Goal: Book appointment/travel/reservation

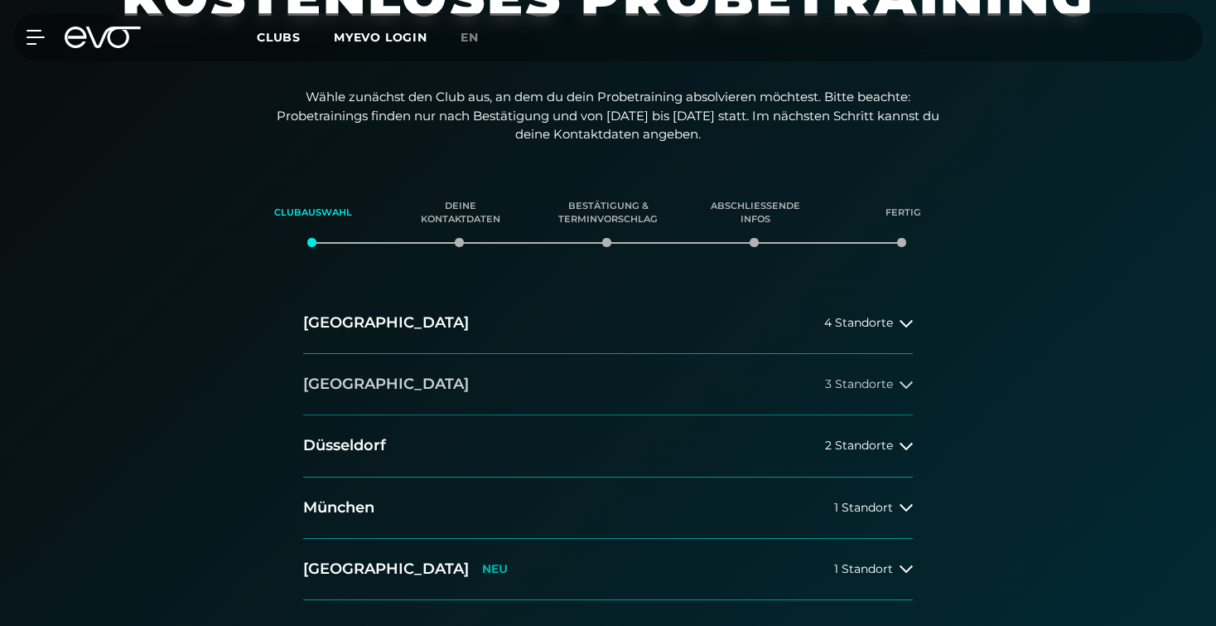
click at [794, 397] on button "[GEOGRAPHIC_DATA] 3 Standorte" at bounding box center [608, 384] width 610 height 61
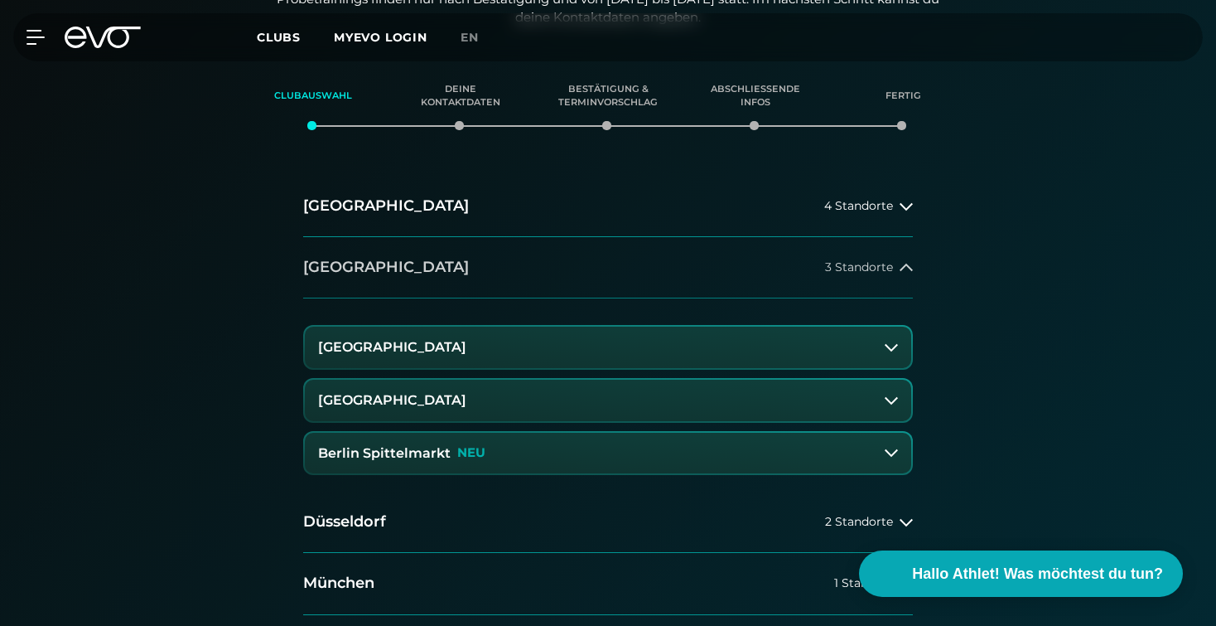
scroll to position [331, 0]
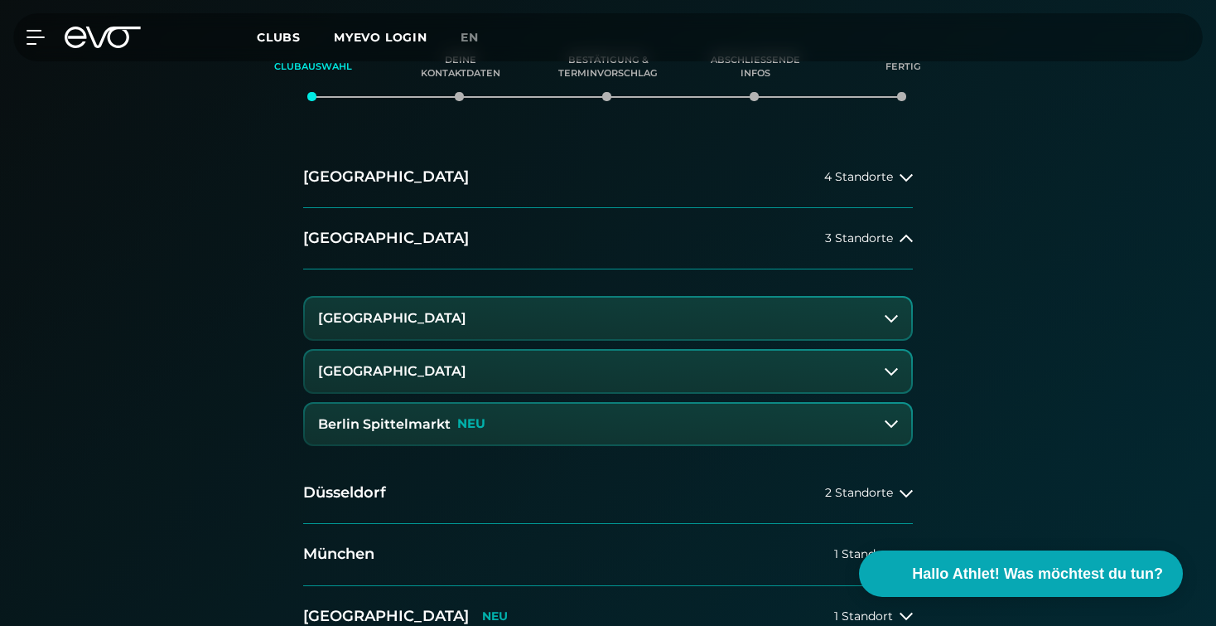
click at [580, 322] on button "[GEOGRAPHIC_DATA]" at bounding box center [608, 317] width 607 height 41
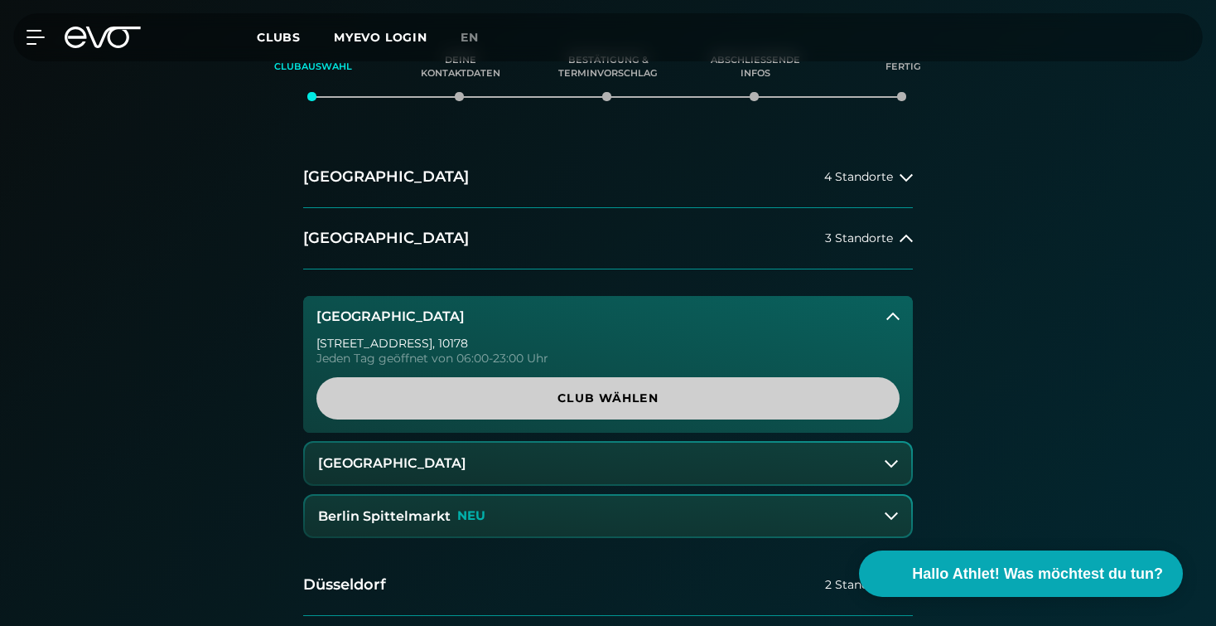
click at [556, 393] on span "Club wählen" at bounding box center [608, 397] width 504 height 17
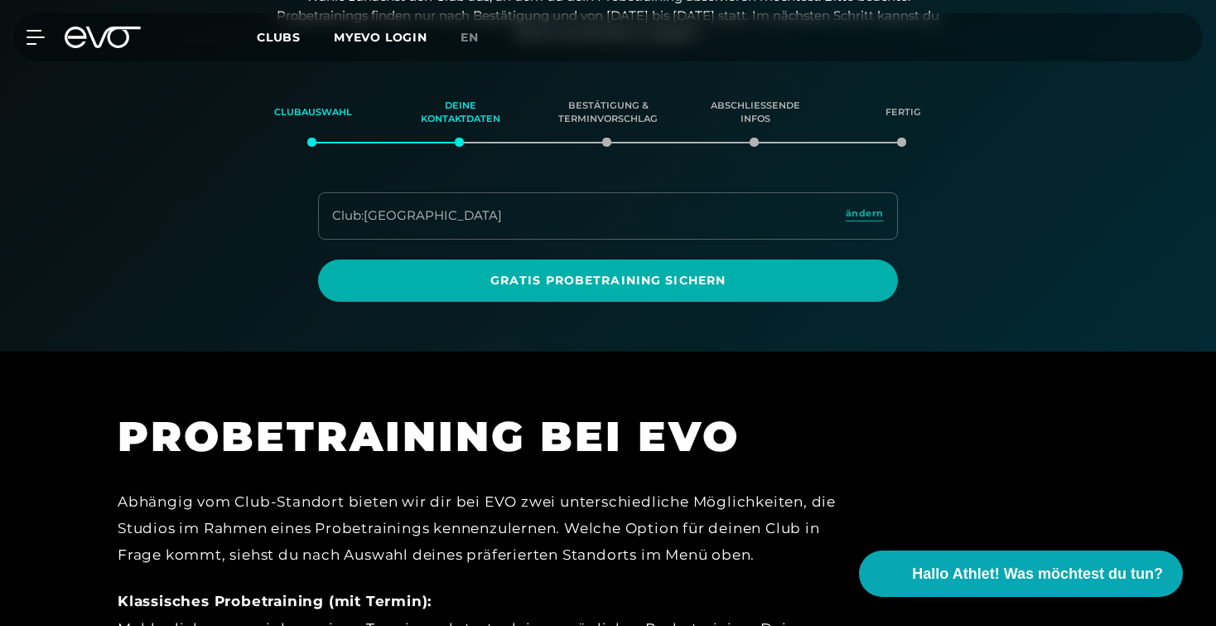
scroll to position [284, 0]
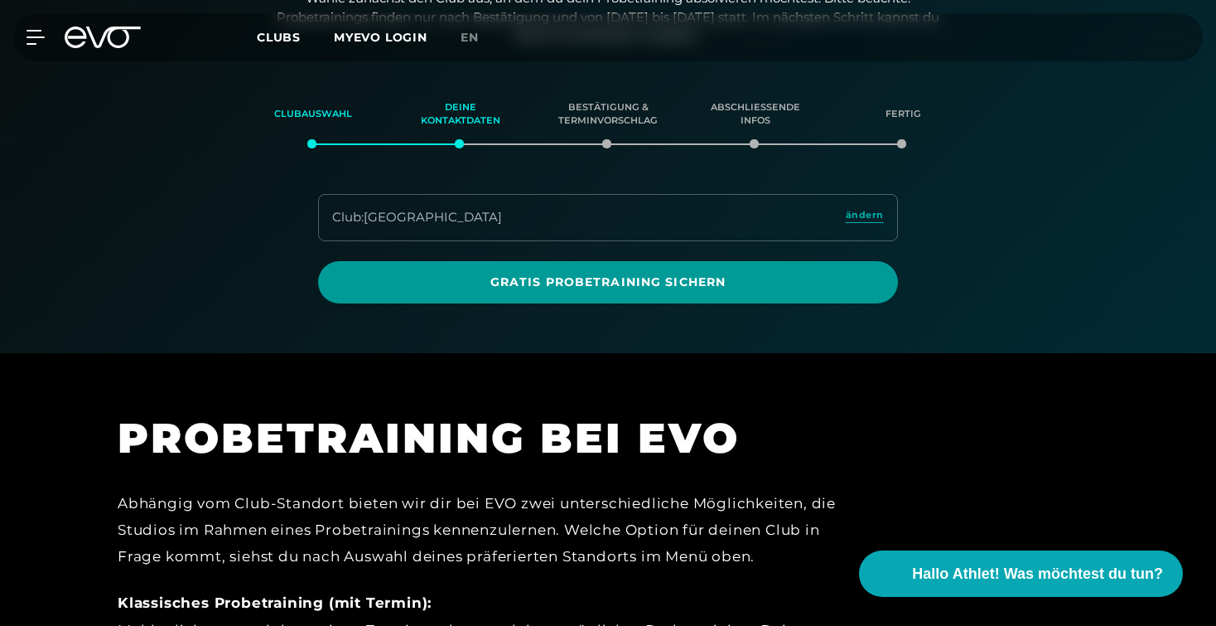
click at [664, 291] on span "Gratis Probetraining sichern" at bounding box center [608, 282] width 580 height 42
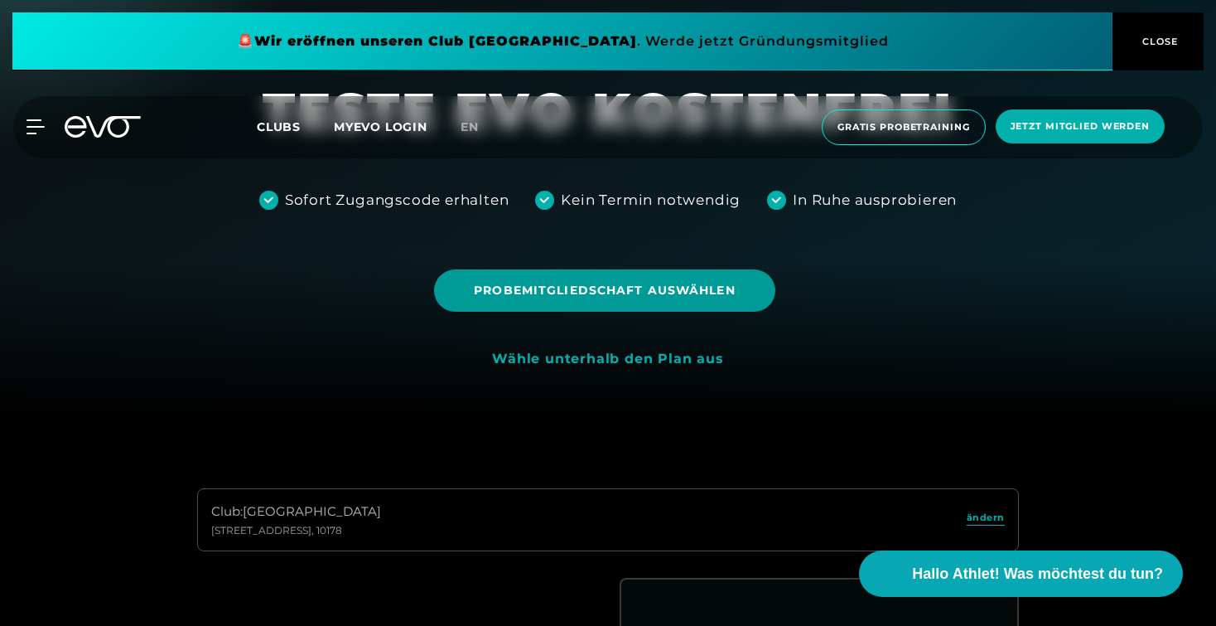
scroll to position [209, 0]
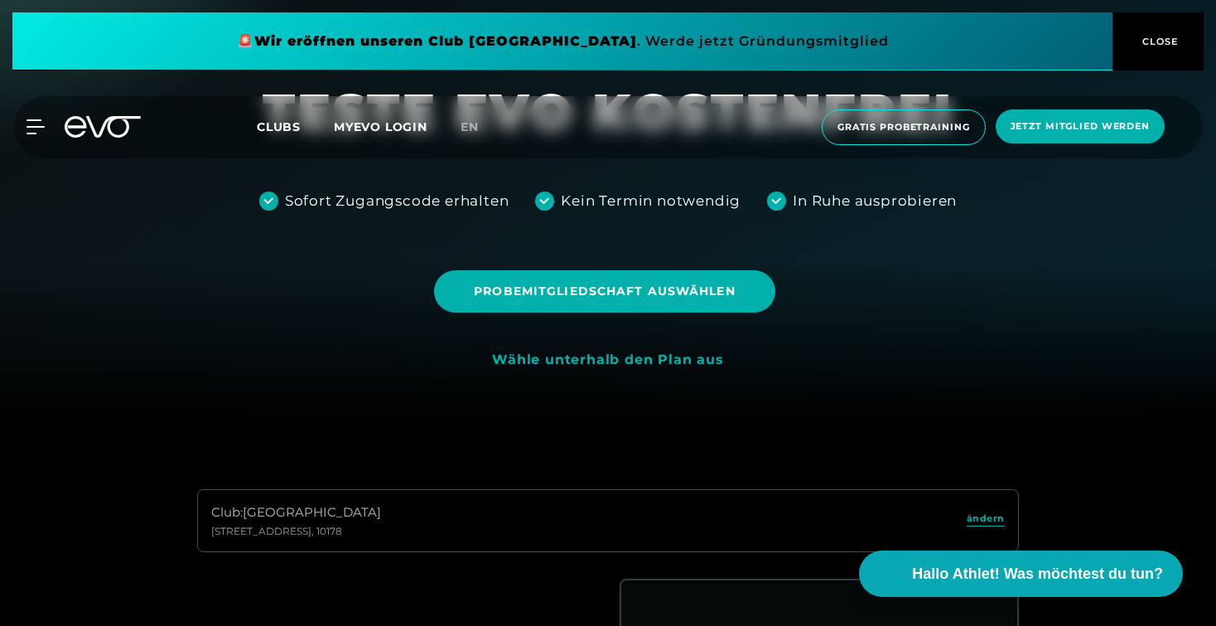
click at [638, 356] on div "Wähle unterhalb den Plan aus" at bounding box center [607, 359] width 231 height 17
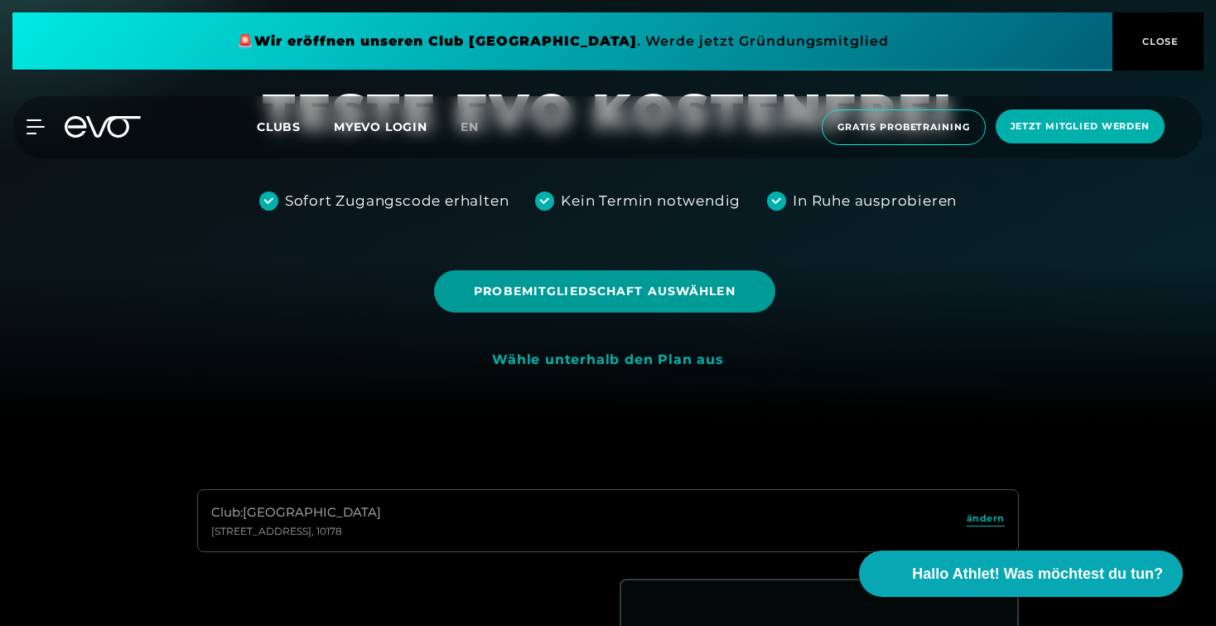
click at [637, 307] on span "Probemitgliedschaft auswählen" at bounding box center [604, 291] width 341 height 42
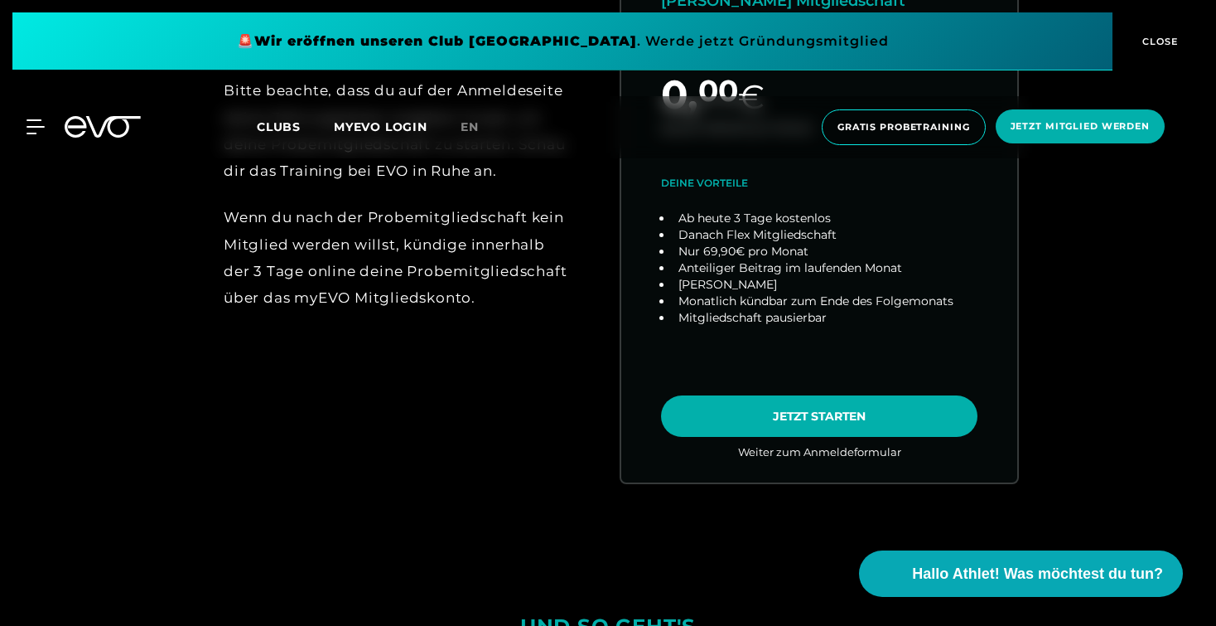
scroll to position [970, 0]
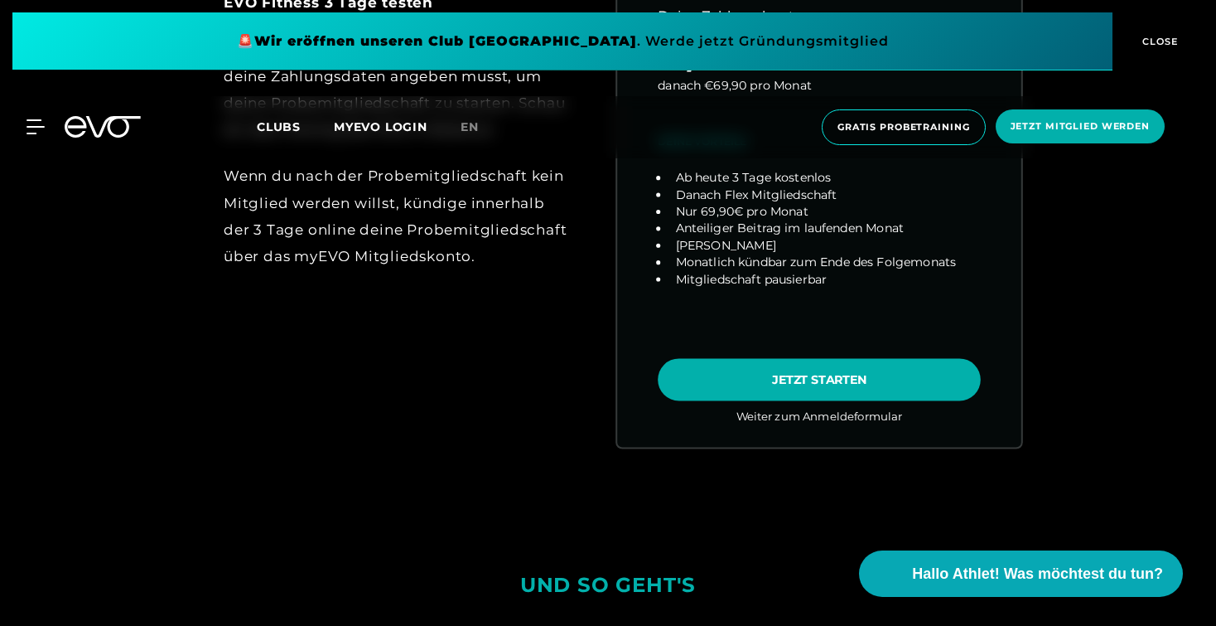
click at [733, 384] on link "choose plan" at bounding box center [819, 129] width 404 height 635
